Goal: Download file/media

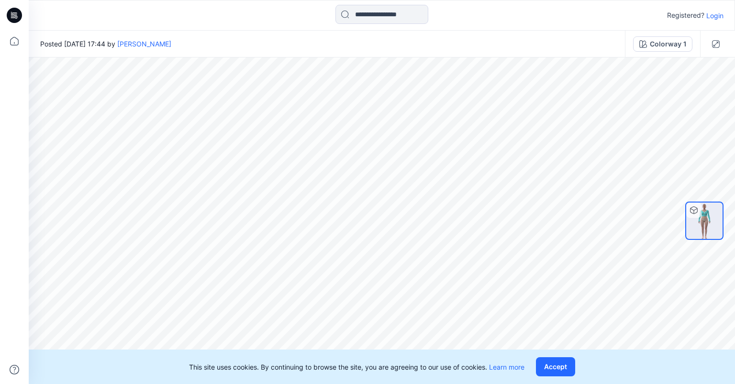
click at [720, 14] on p "Login" at bounding box center [714, 16] width 17 height 10
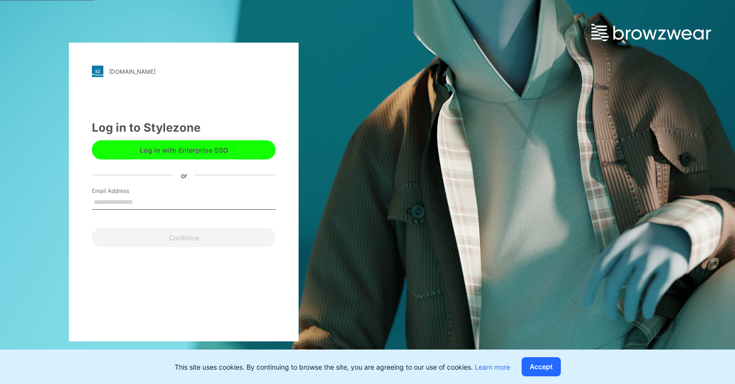
click at [175, 208] on input "Email Address" at bounding box center [184, 202] width 184 height 14
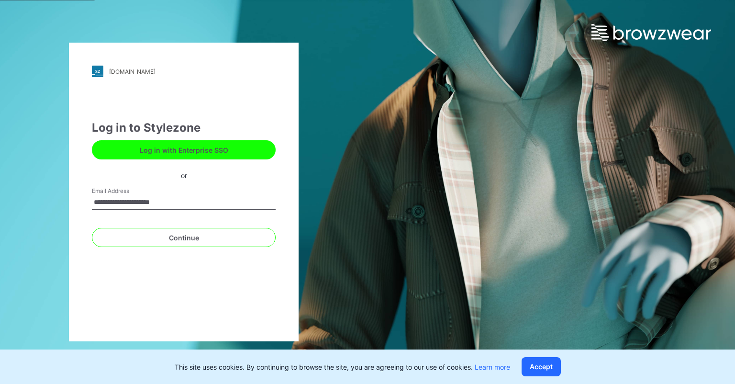
type input "**********"
click at [92, 228] on button "Continue" at bounding box center [184, 237] width 184 height 19
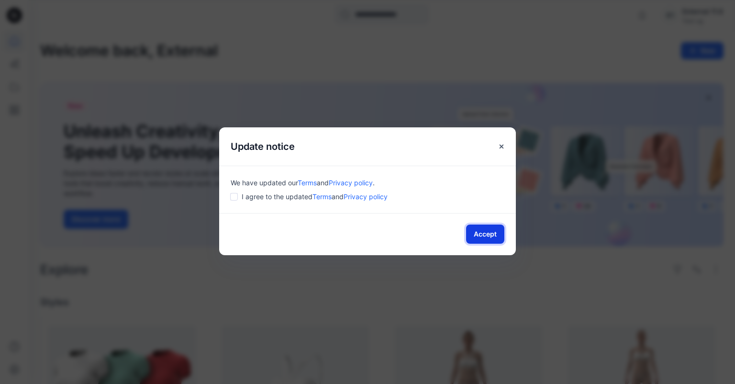
click at [476, 236] on button "Accept" at bounding box center [485, 233] width 38 height 19
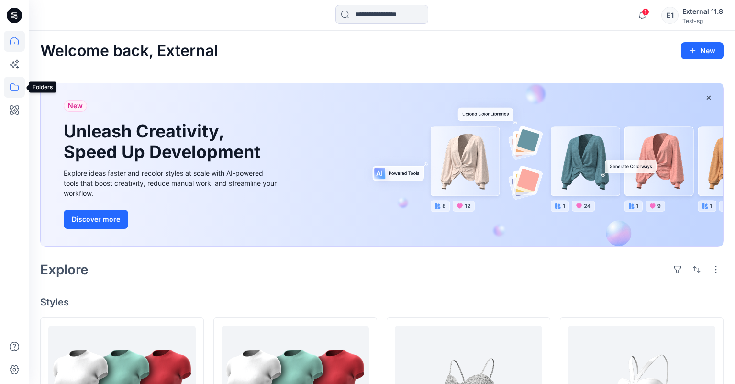
click at [15, 91] on icon at bounding box center [14, 87] width 9 height 8
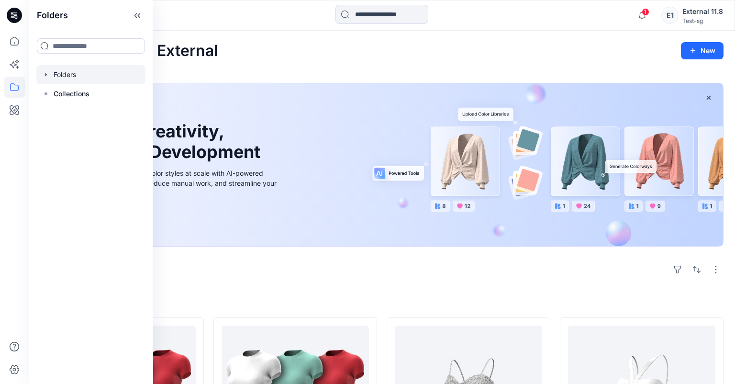
drag, startPoint x: 69, startPoint y: 74, endPoint x: 74, endPoint y: 70, distance: 5.5
click at [70, 74] on div at bounding box center [90, 74] width 109 height 19
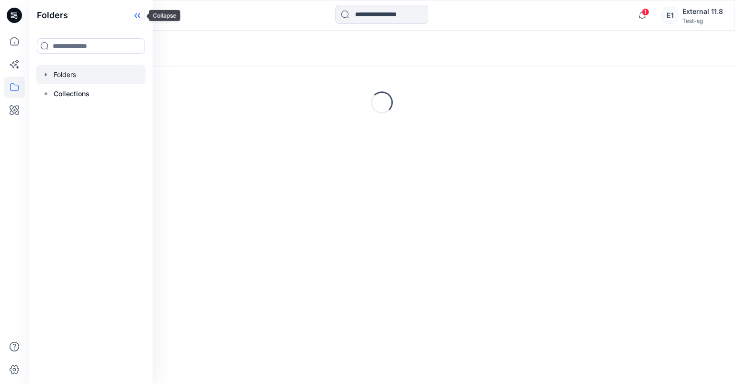
click at [137, 15] on icon at bounding box center [135, 15] width 2 height 5
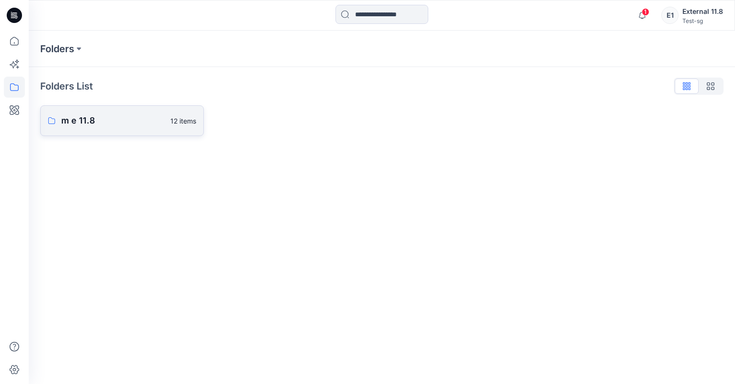
click at [123, 121] on p "m e 11.8" at bounding box center [112, 120] width 103 height 13
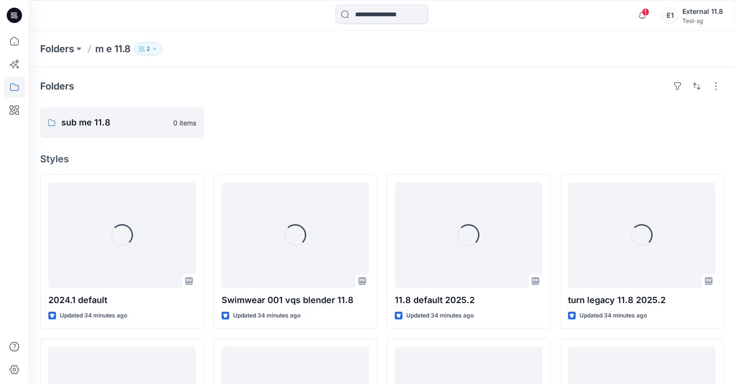
click at [146, 47] on button "2" at bounding box center [147, 48] width 27 height 13
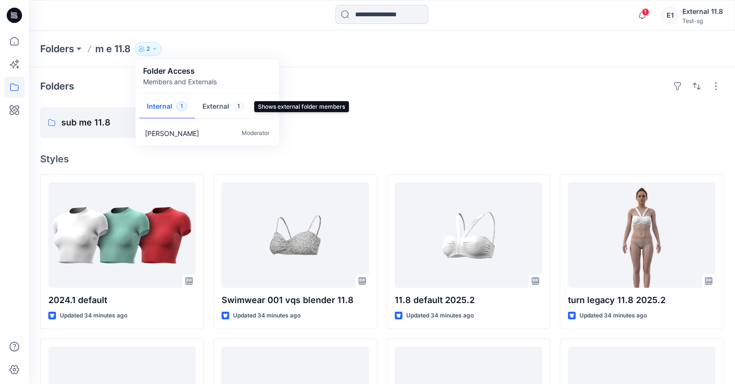
click at [412, 112] on div at bounding box center [469, 122] width 164 height 31
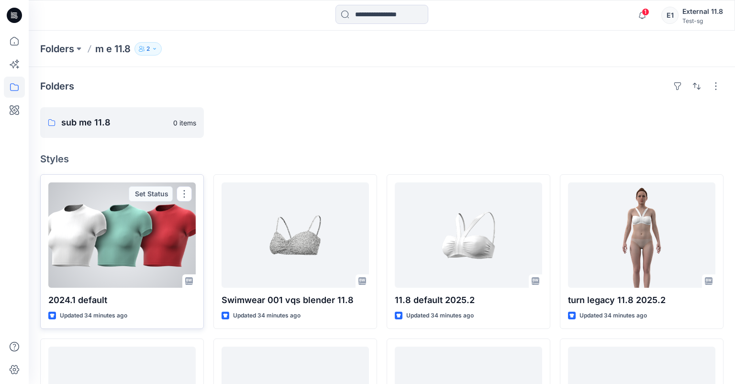
click at [132, 220] on div at bounding box center [121, 234] width 147 height 105
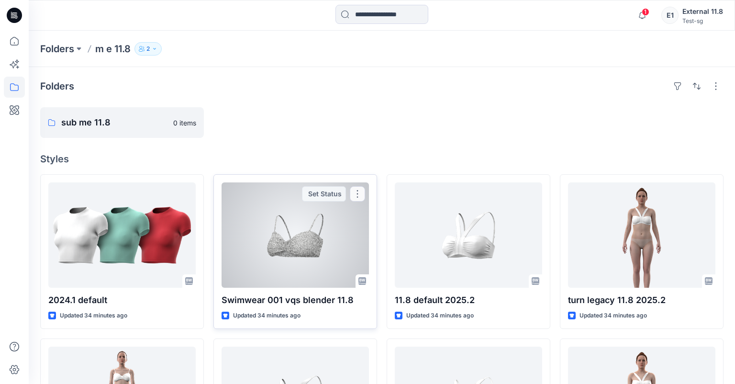
click at [315, 265] on div at bounding box center [295, 234] width 147 height 105
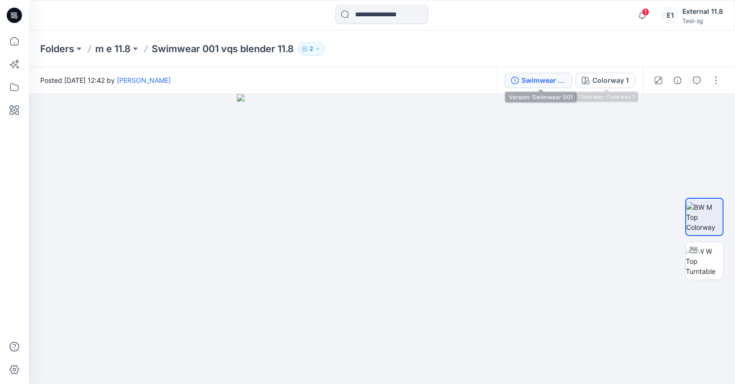
click at [549, 82] on div "Swimwear 001" at bounding box center [544, 80] width 44 height 11
click at [561, 86] on button "Swimwear 001" at bounding box center [538, 80] width 67 height 15
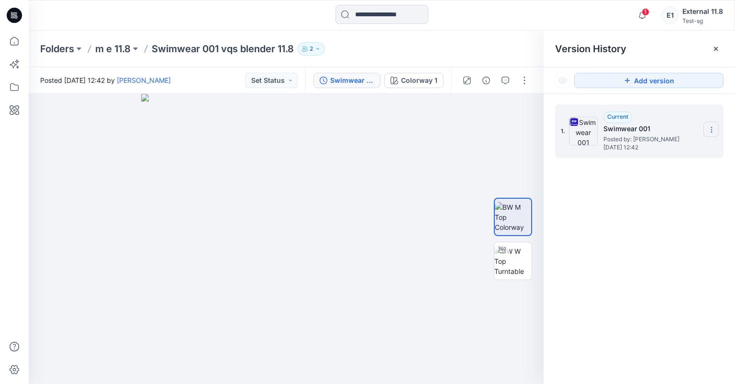
click at [713, 129] on icon at bounding box center [712, 130] width 8 height 8
click at [697, 150] on span "Download Source BW File" at bounding box center [663, 148] width 80 height 11
click at [492, 82] on button "button" at bounding box center [486, 80] width 15 height 15
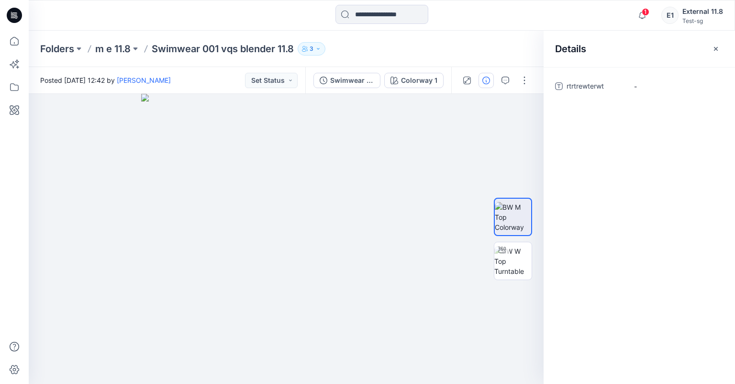
click at [107, 48] on p "m e 11.8" at bounding box center [112, 48] width 35 height 13
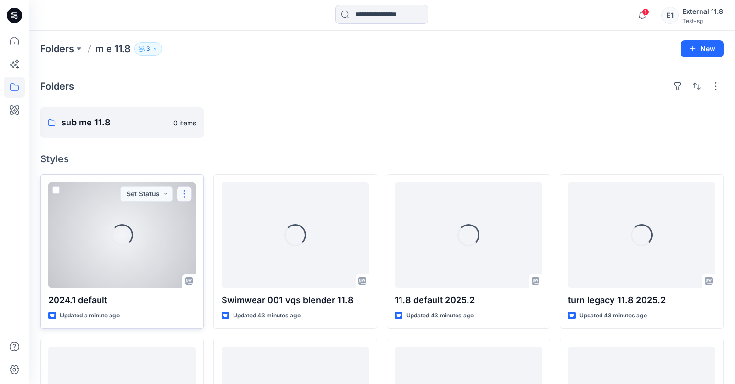
click at [184, 190] on button "button" at bounding box center [184, 193] width 15 height 15
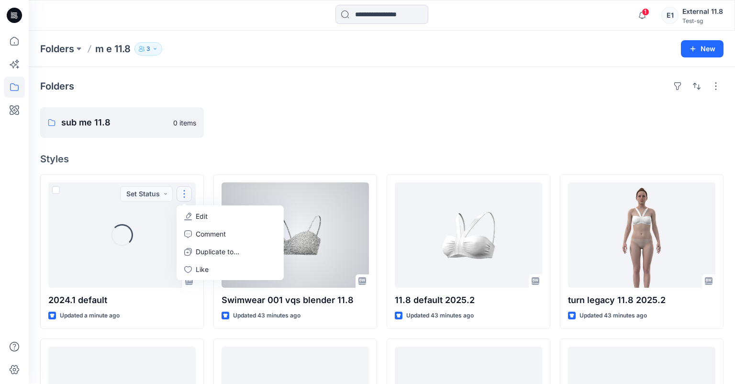
click at [310, 116] on div at bounding box center [295, 122] width 164 height 31
